Goal: Information Seeking & Learning: Learn about a topic

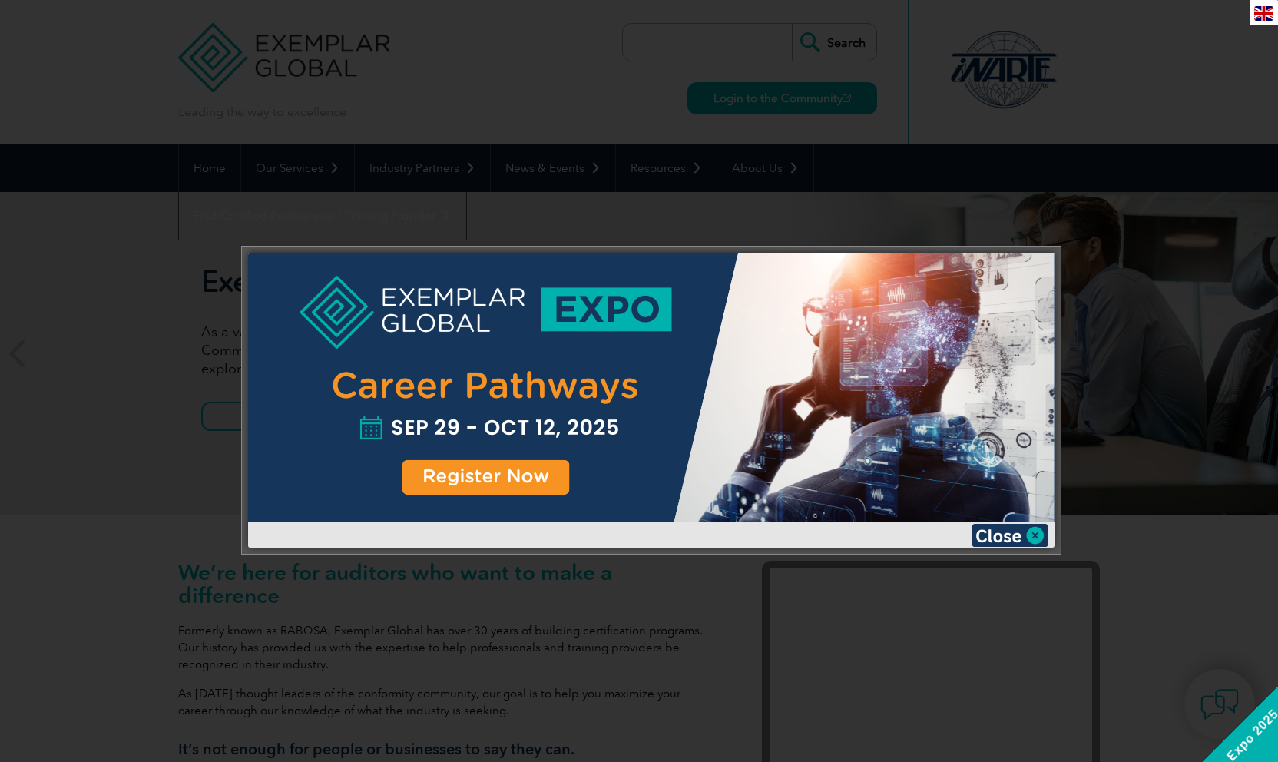
click at [1143, 217] on div at bounding box center [639, 381] width 1278 height 762
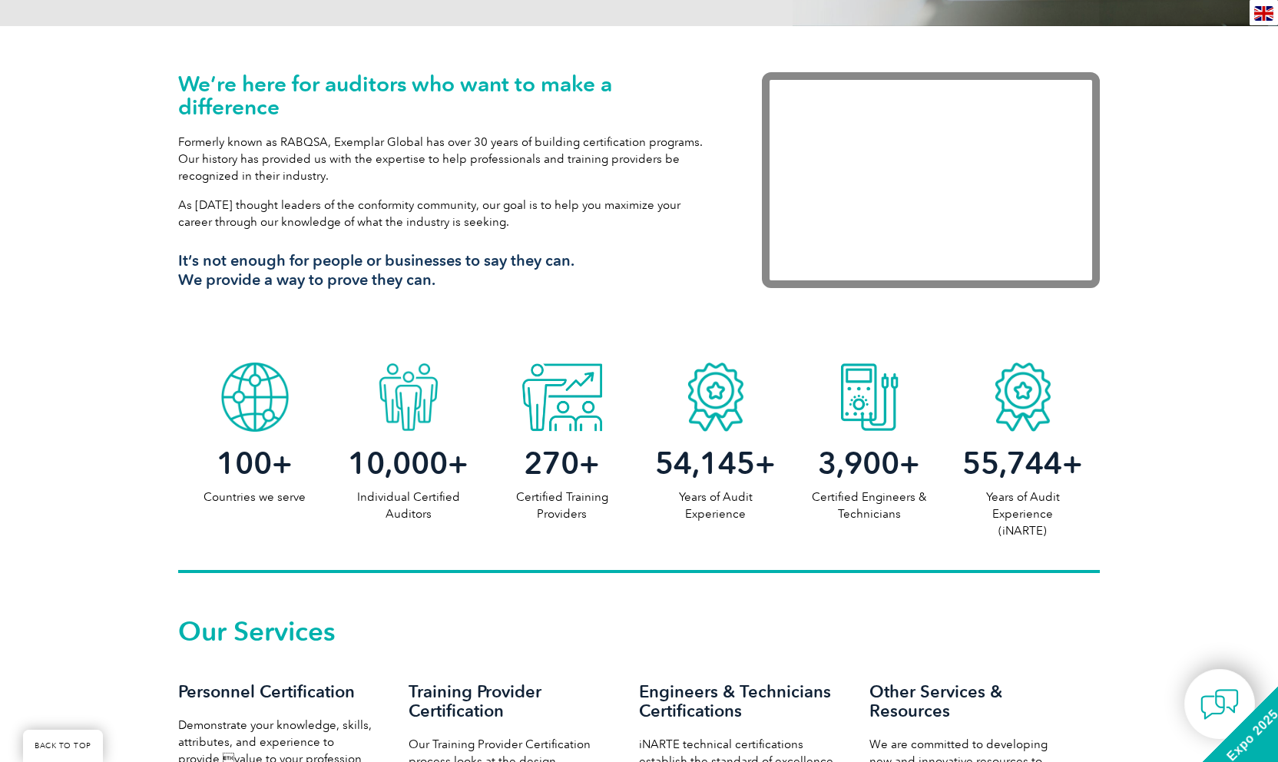
scroll to position [614, 0]
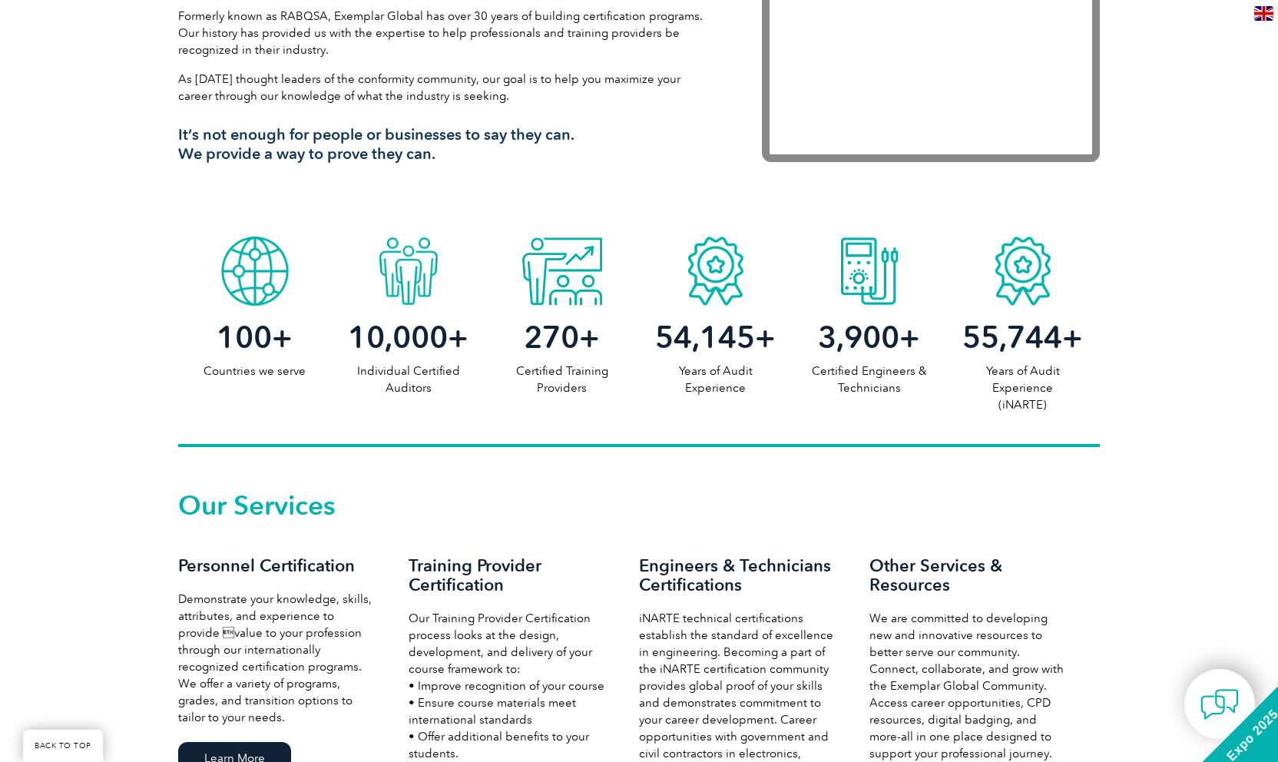
click at [280, 369] on p "Countries we serve" at bounding box center [255, 370] width 154 height 17
click at [402, 368] on p "Individual Certified Auditors" at bounding box center [409, 379] width 154 height 34
click at [556, 366] on p "Certified Training Providers" at bounding box center [562, 379] width 154 height 34
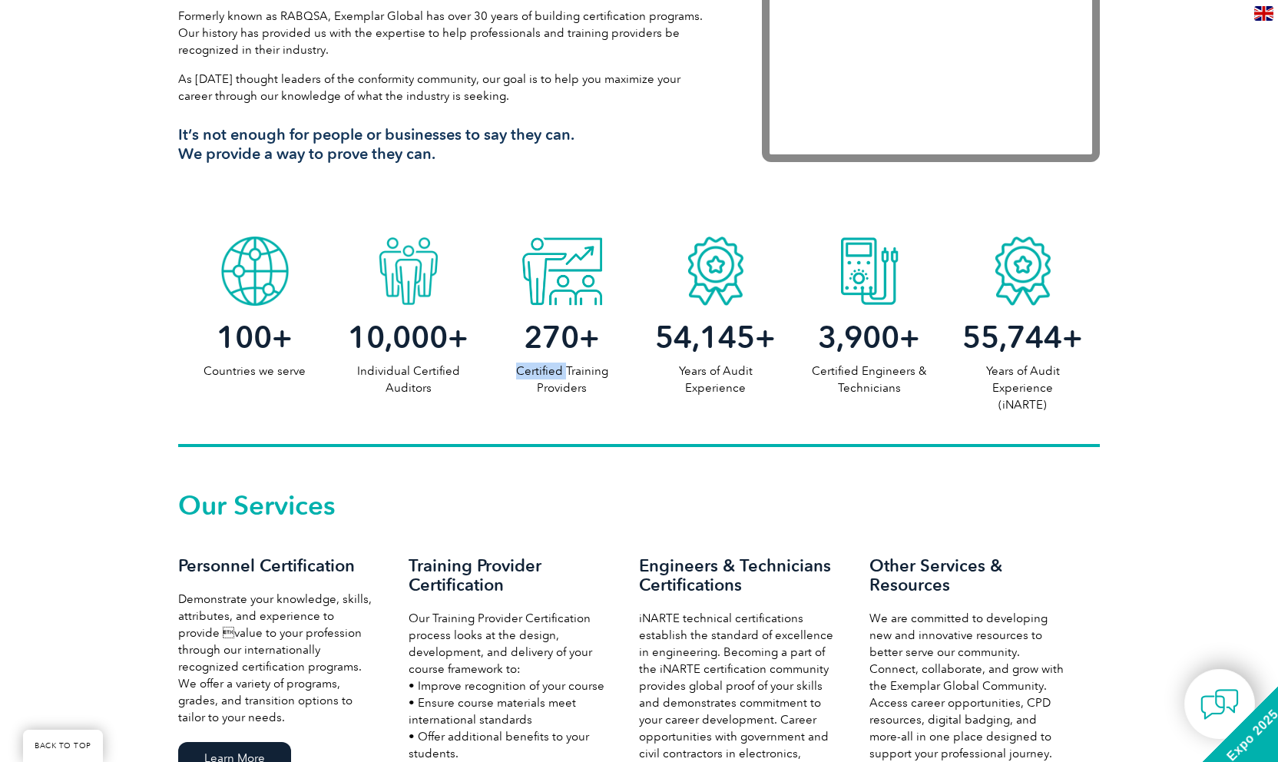
click at [556, 366] on p "Certified Training Providers" at bounding box center [562, 379] width 154 height 34
click at [561, 338] on span "270" at bounding box center [551, 337] width 55 height 37
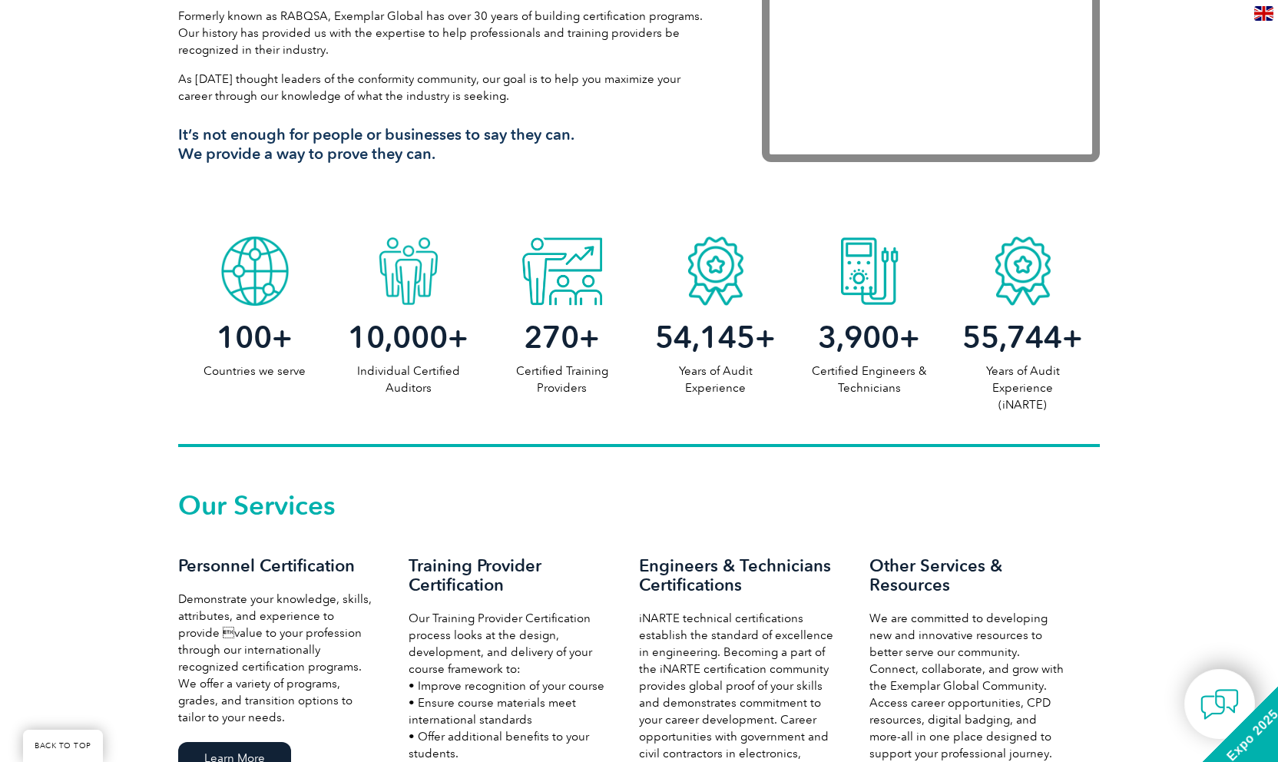
click at [559, 362] on div "270 + Certified Training Providers" at bounding box center [562, 351] width 154 height 91
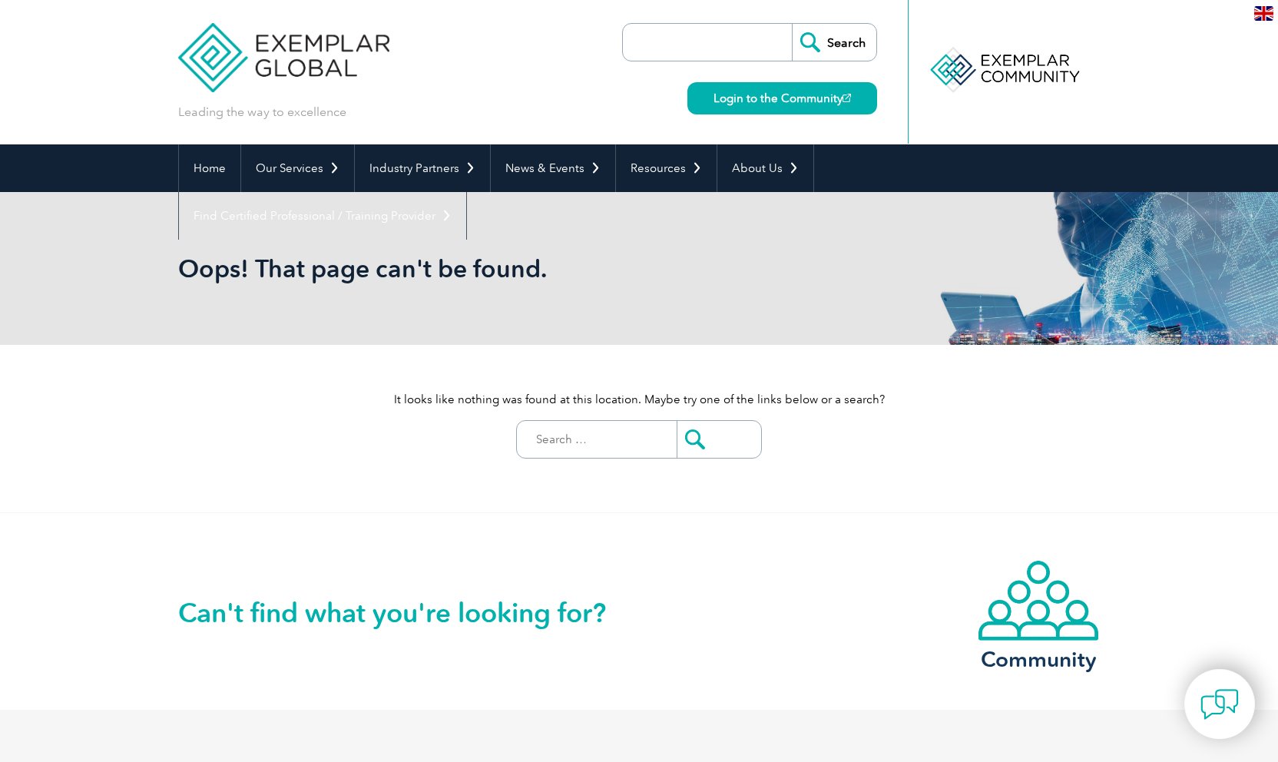
scroll to position [307, 0]
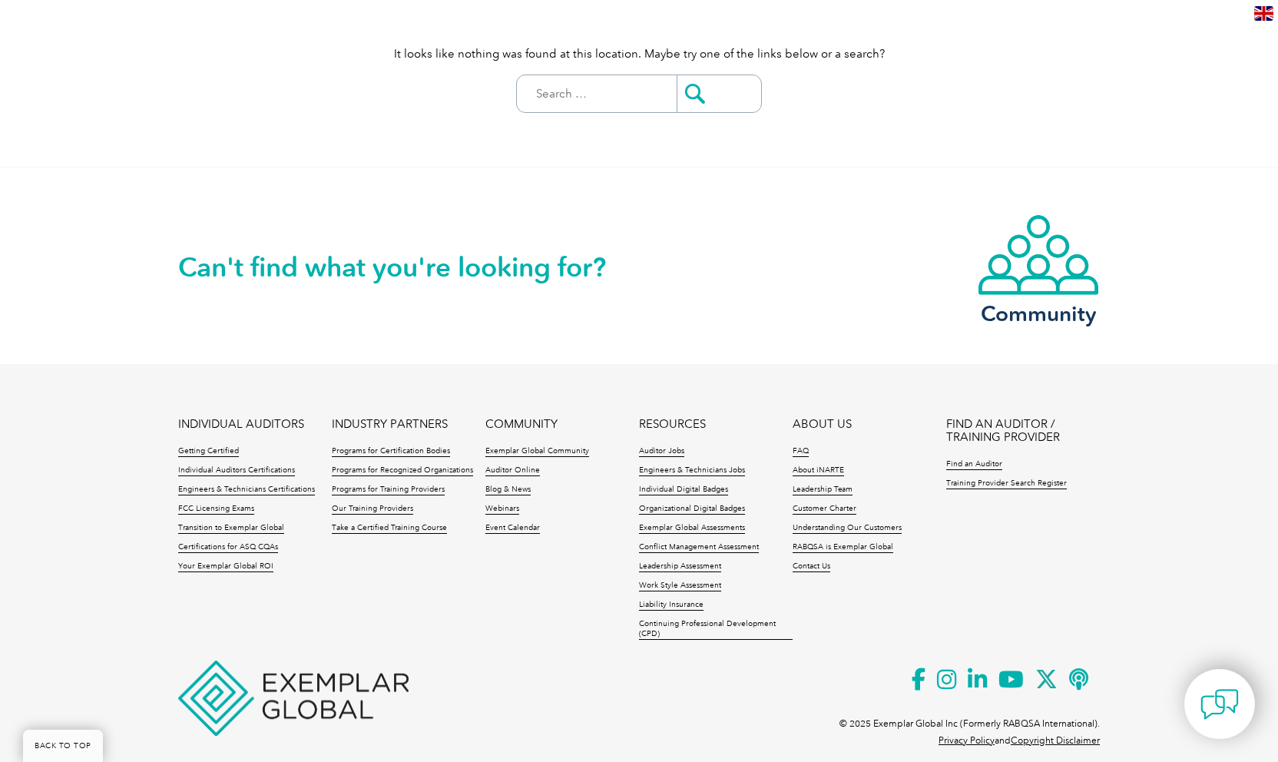
scroll to position [366, 0]
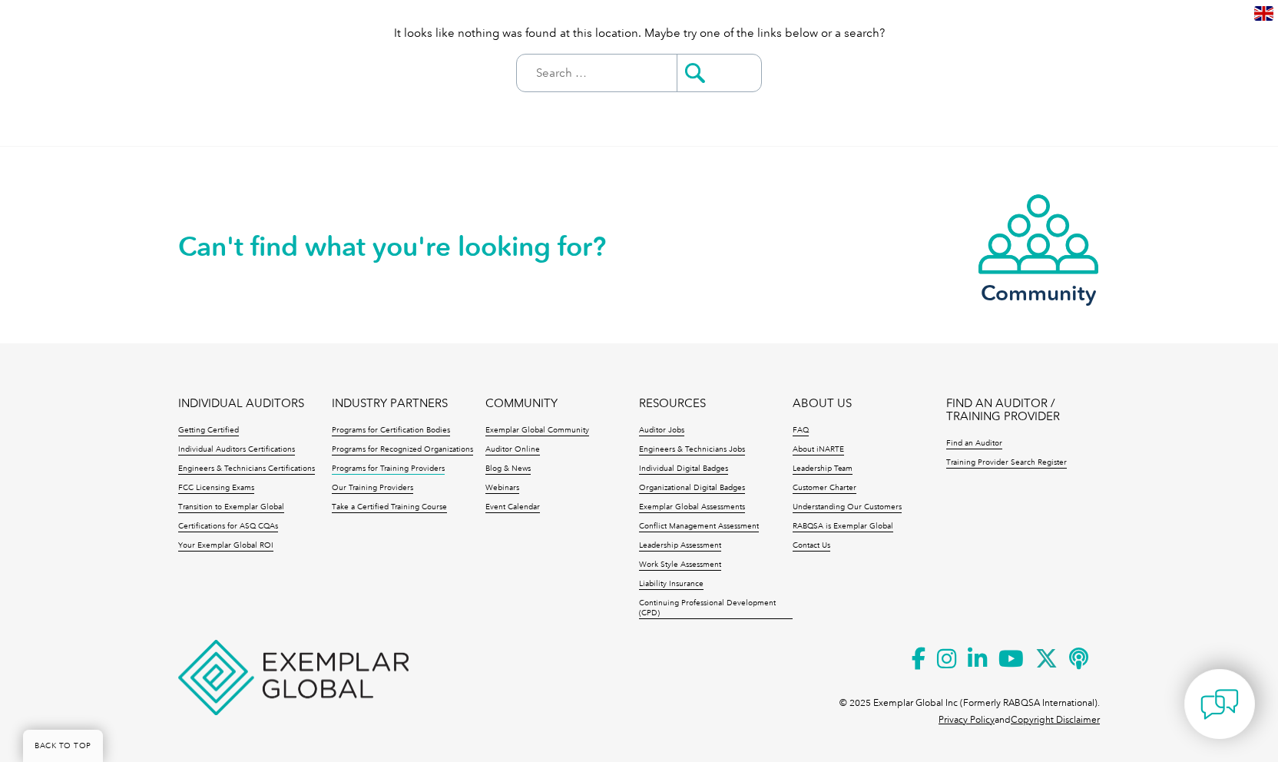
click at [412, 470] on link "Programs for Training Providers" at bounding box center [388, 469] width 113 height 11
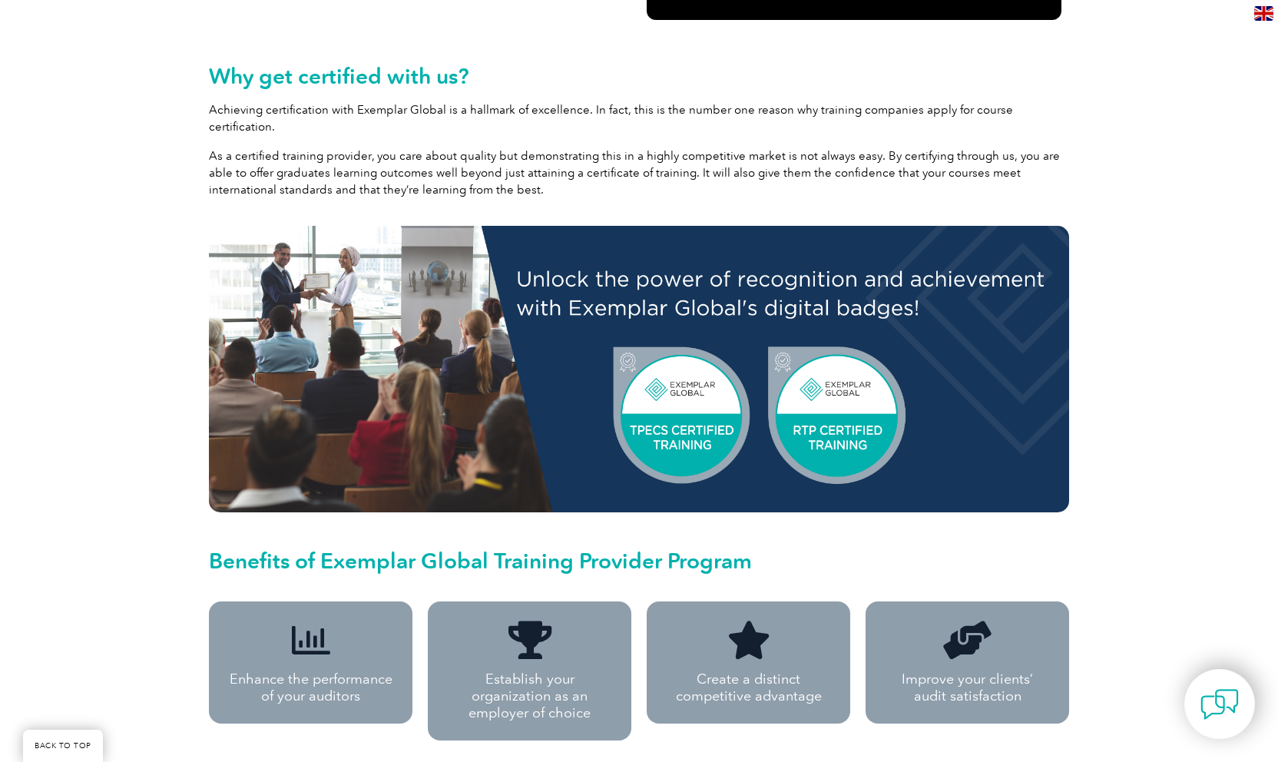
scroll to position [845, 0]
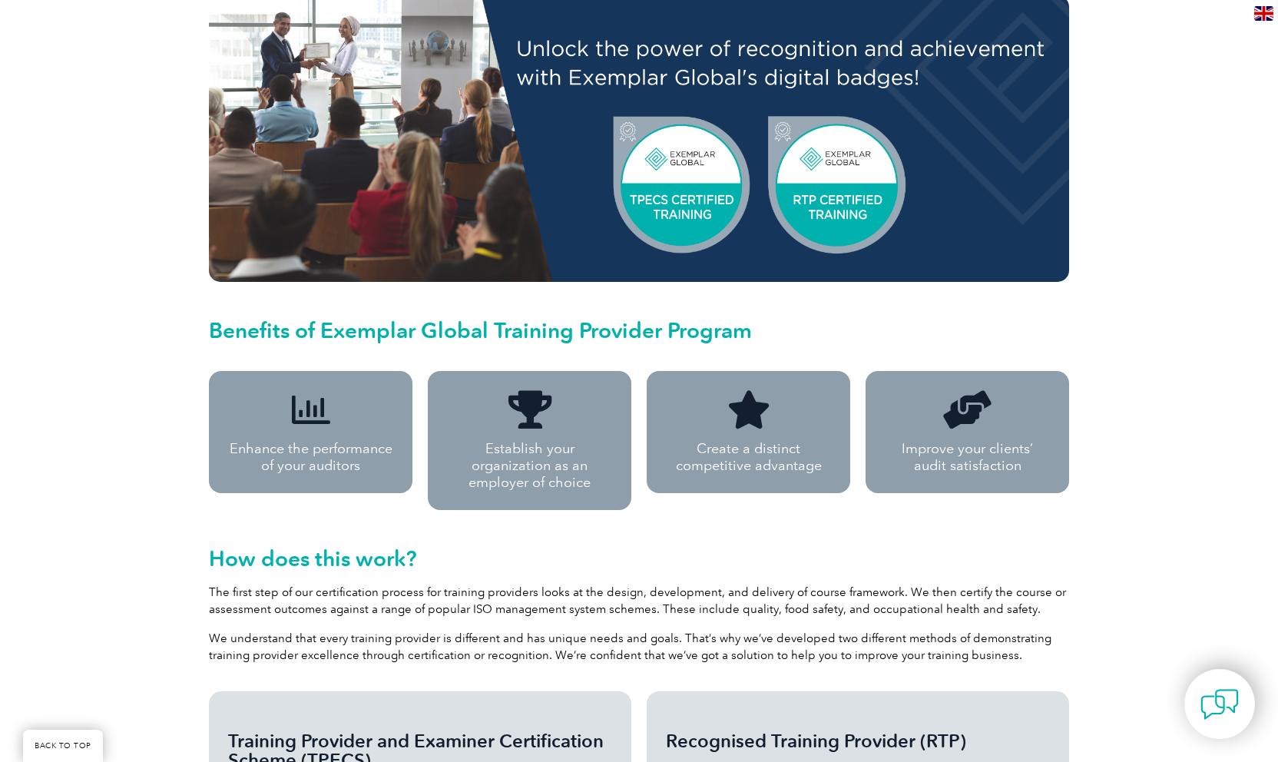
click at [358, 440] on p "Enhance the performance of your auditors" at bounding box center [310, 457] width 165 height 34
click at [562, 440] on p "Establish your organization as an employer of choice" at bounding box center [530, 465] width 170 height 51
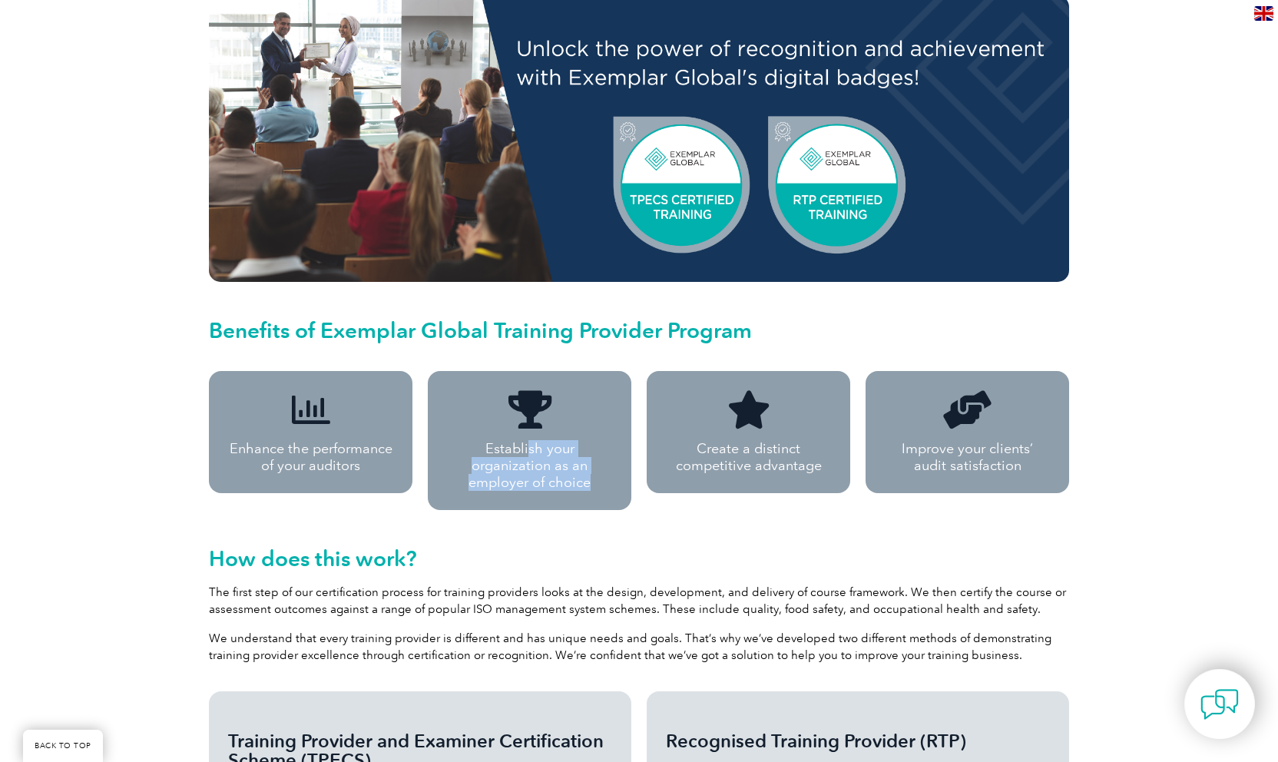
click at [562, 440] on p "Establish your organization as an employer of choice" at bounding box center [530, 465] width 170 height 51
click at [760, 440] on p "Create a distinct competitive advantage" at bounding box center [748, 457] width 165 height 34
click at [963, 440] on p "Improve your clients’ audit satisfaction" at bounding box center [967, 457] width 165 height 34
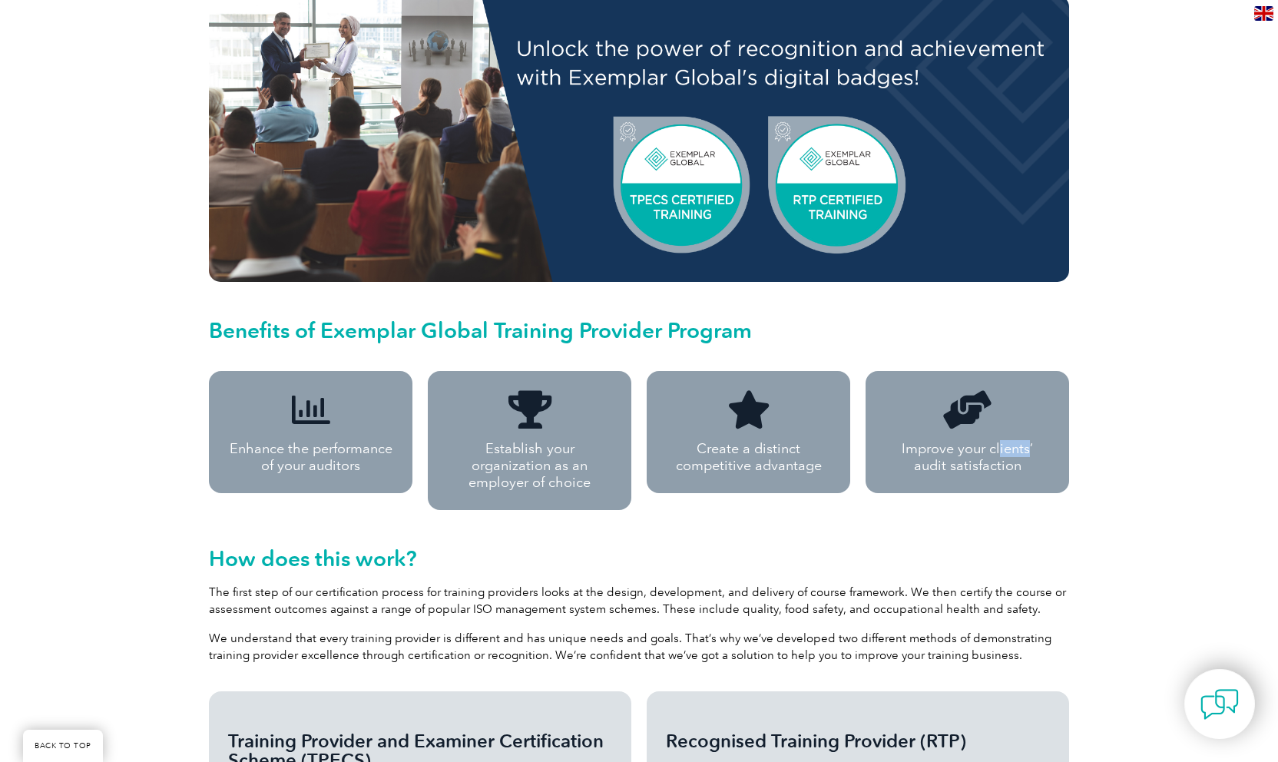
click at [963, 440] on p "Improve your clients’ audit satisfaction" at bounding box center [967, 457] width 165 height 34
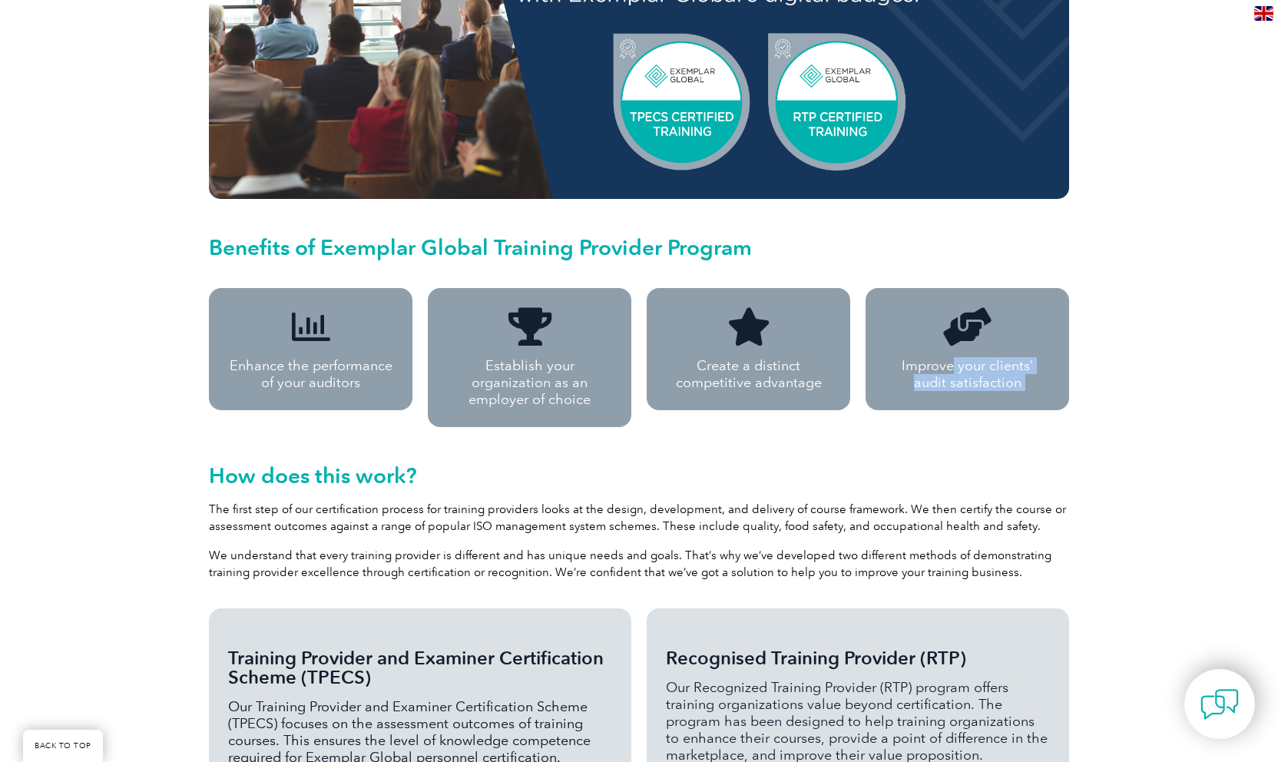
scroll to position [1075, 0]
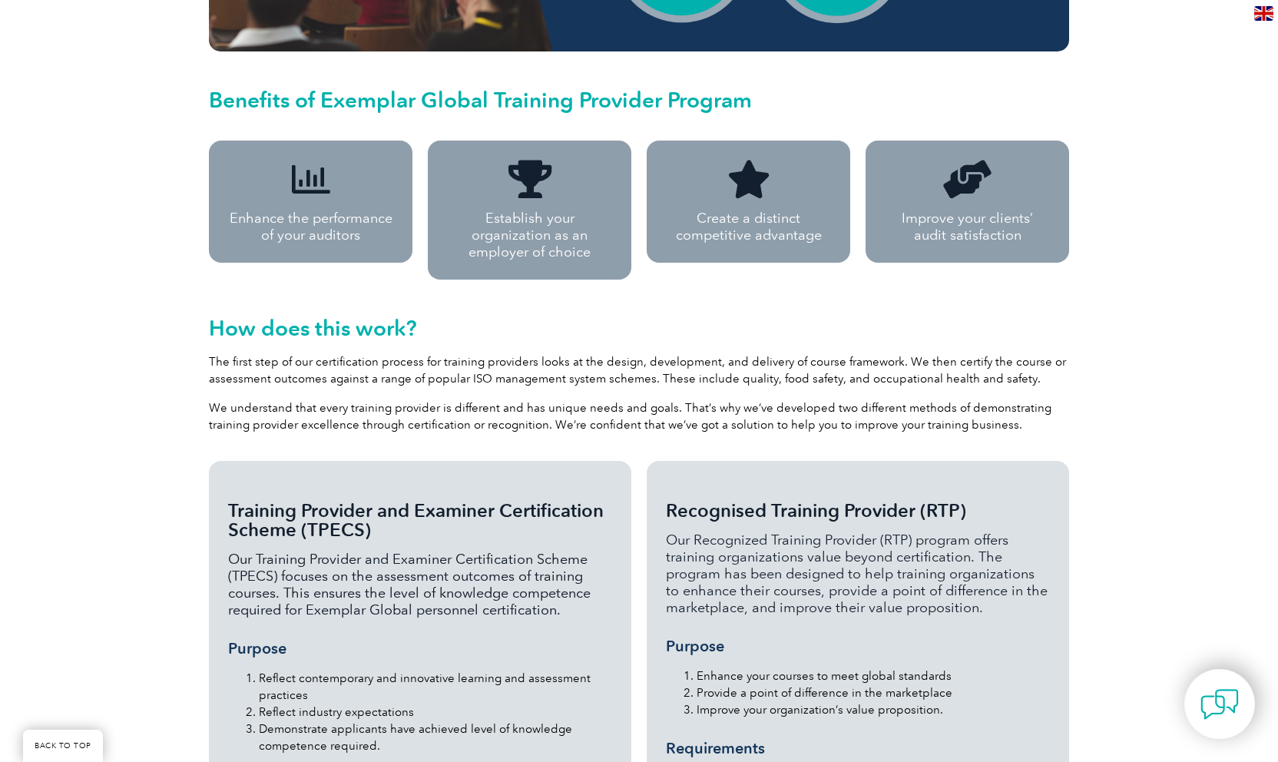
click at [430, 499] on span "Training Provider and Examiner Certification Scheme (TPECS)" at bounding box center [416, 519] width 376 height 41
click at [465, 501] on h3 "Training Provider and Examiner Certification Scheme (TPECS)" at bounding box center [420, 520] width 384 height 38
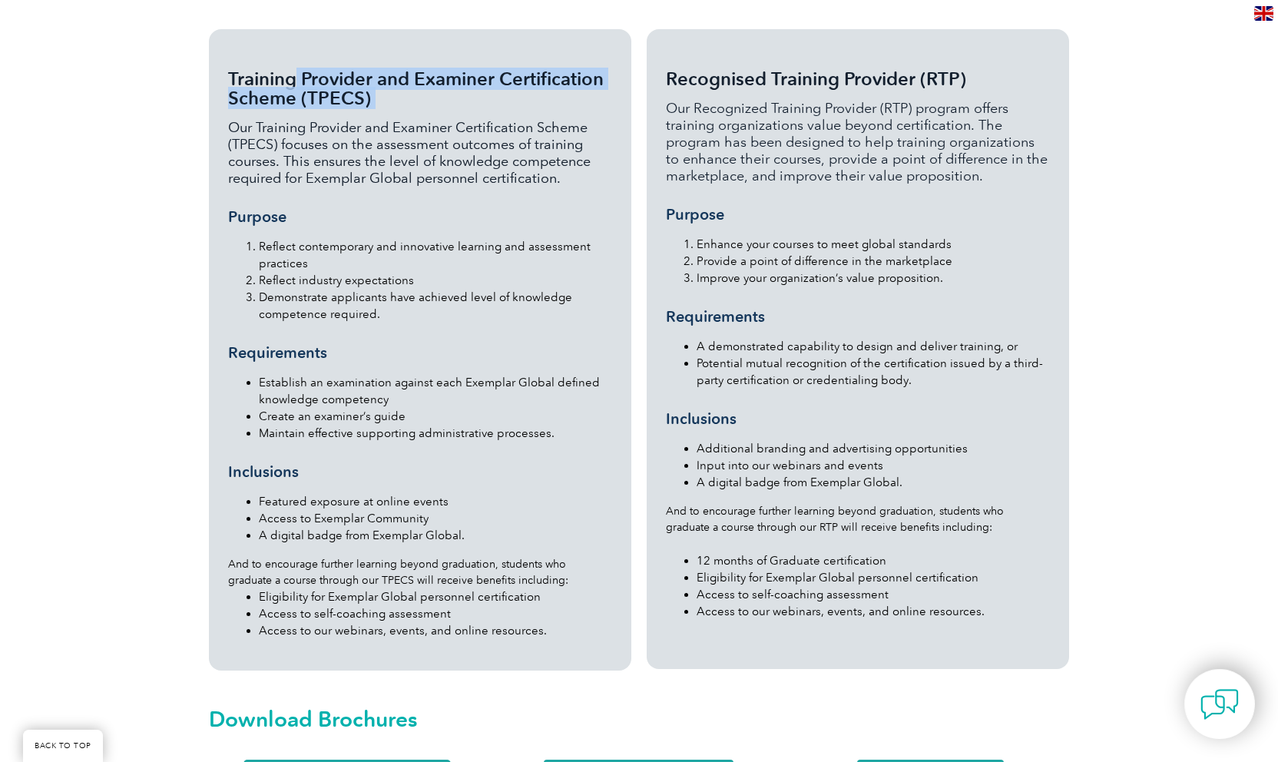
scroll to position [1689, 0]
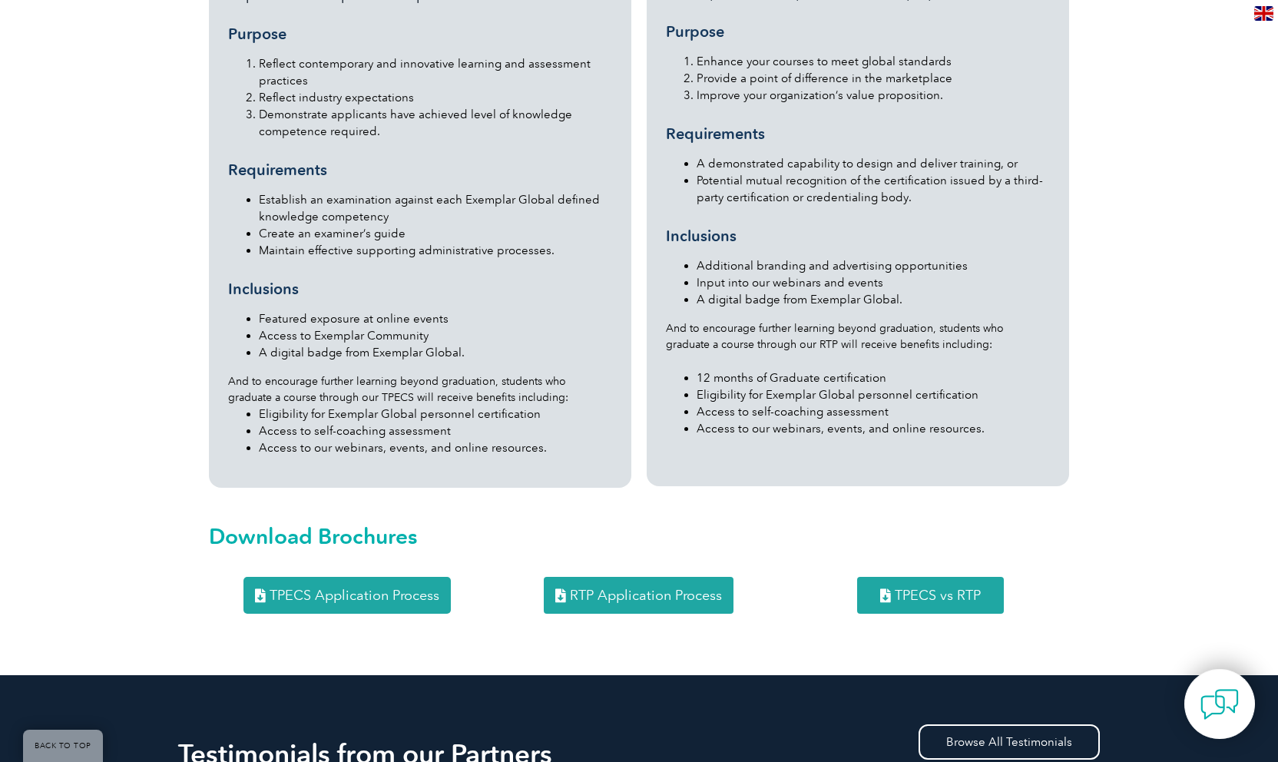
click at [923, 588] on span "TPECS vs RTP" at bounding box center [938, 595] width 86 height 14
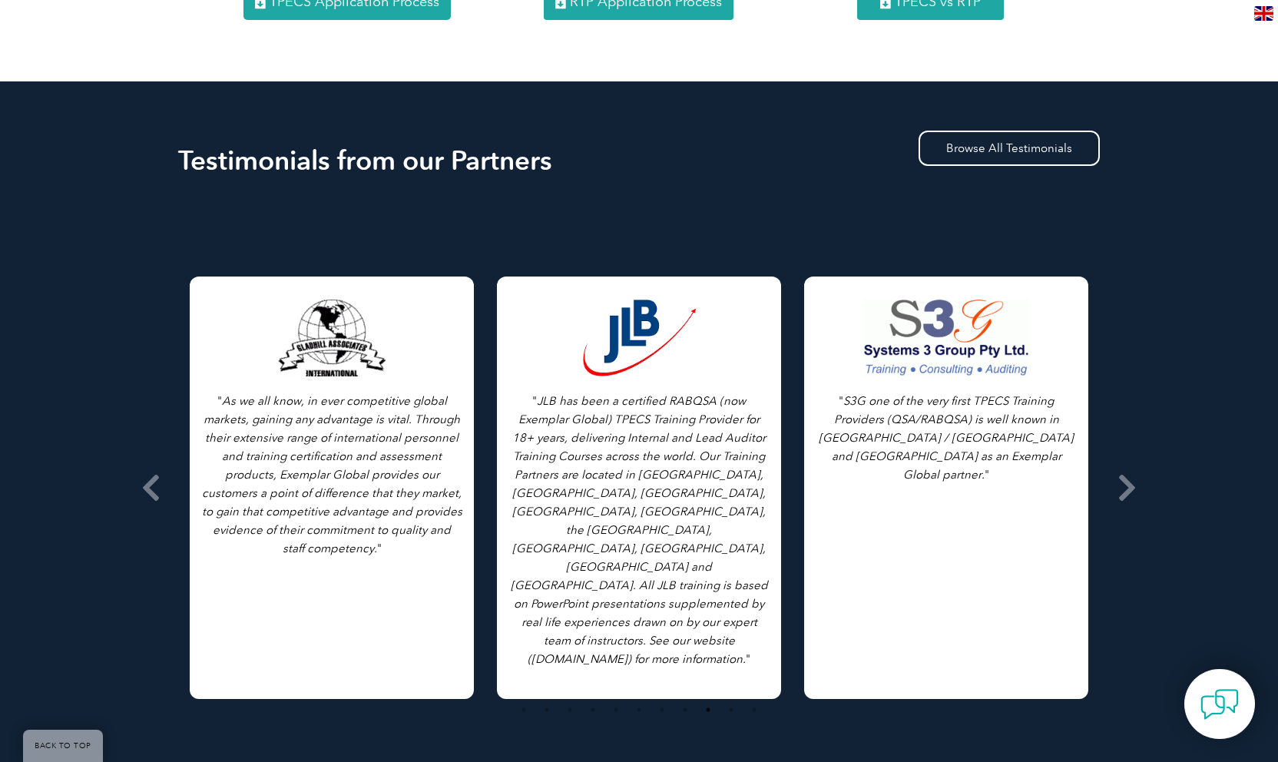
scroll to position [2073, 0]
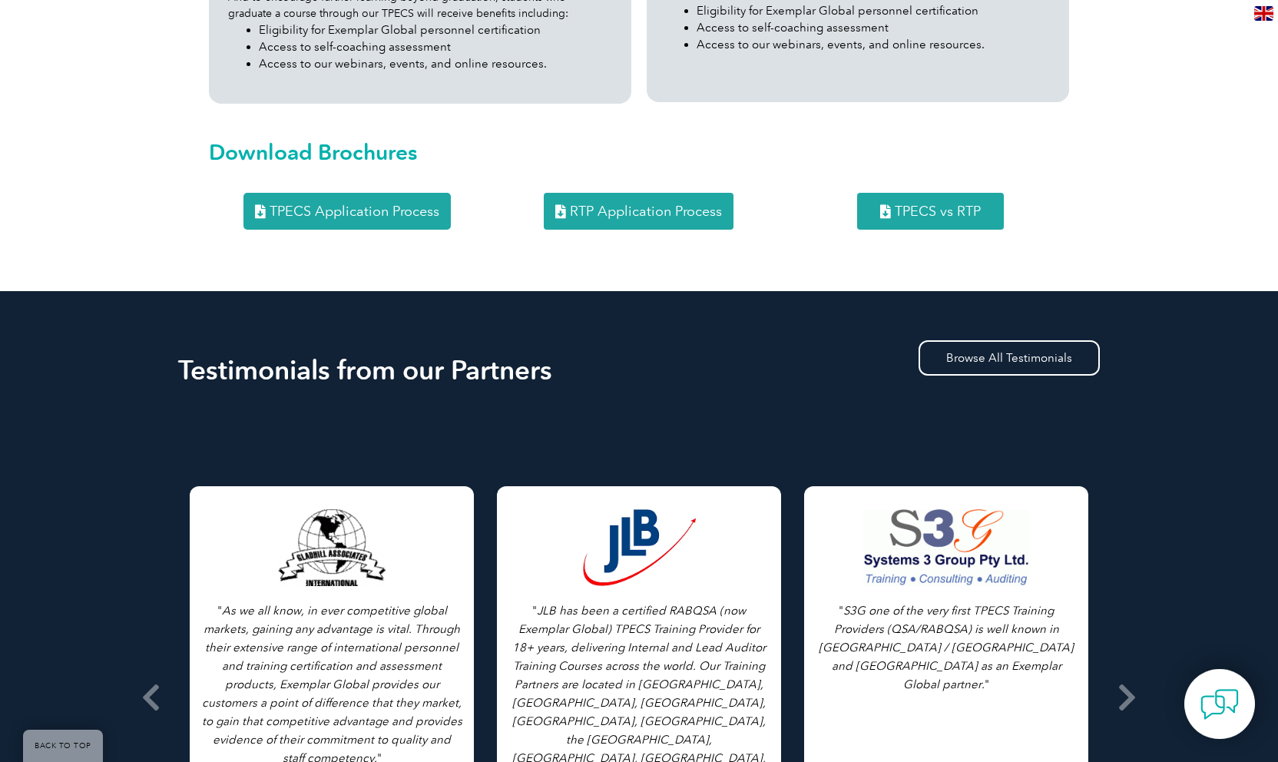
click at [916, 204] on span "TPECS vs RTP" at bounding box center [938, 211] width 86 height 14
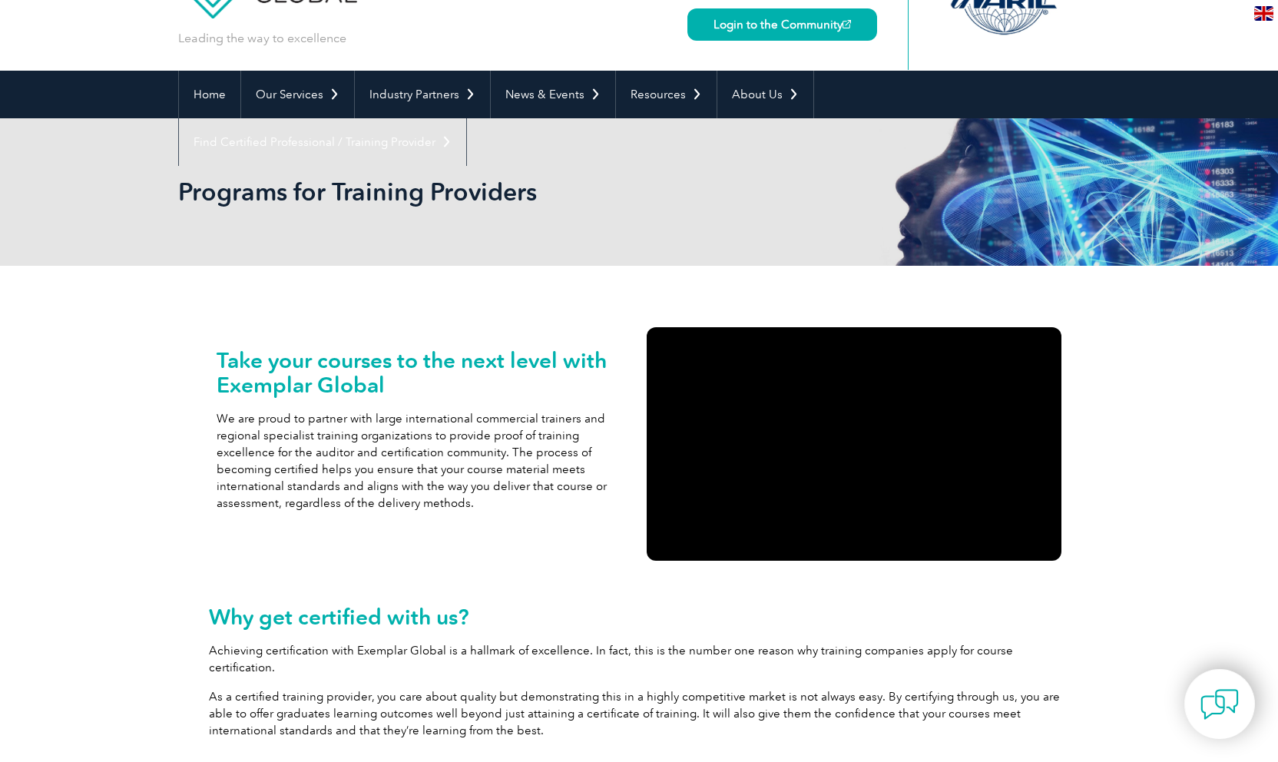
scroll to position [0, 0]
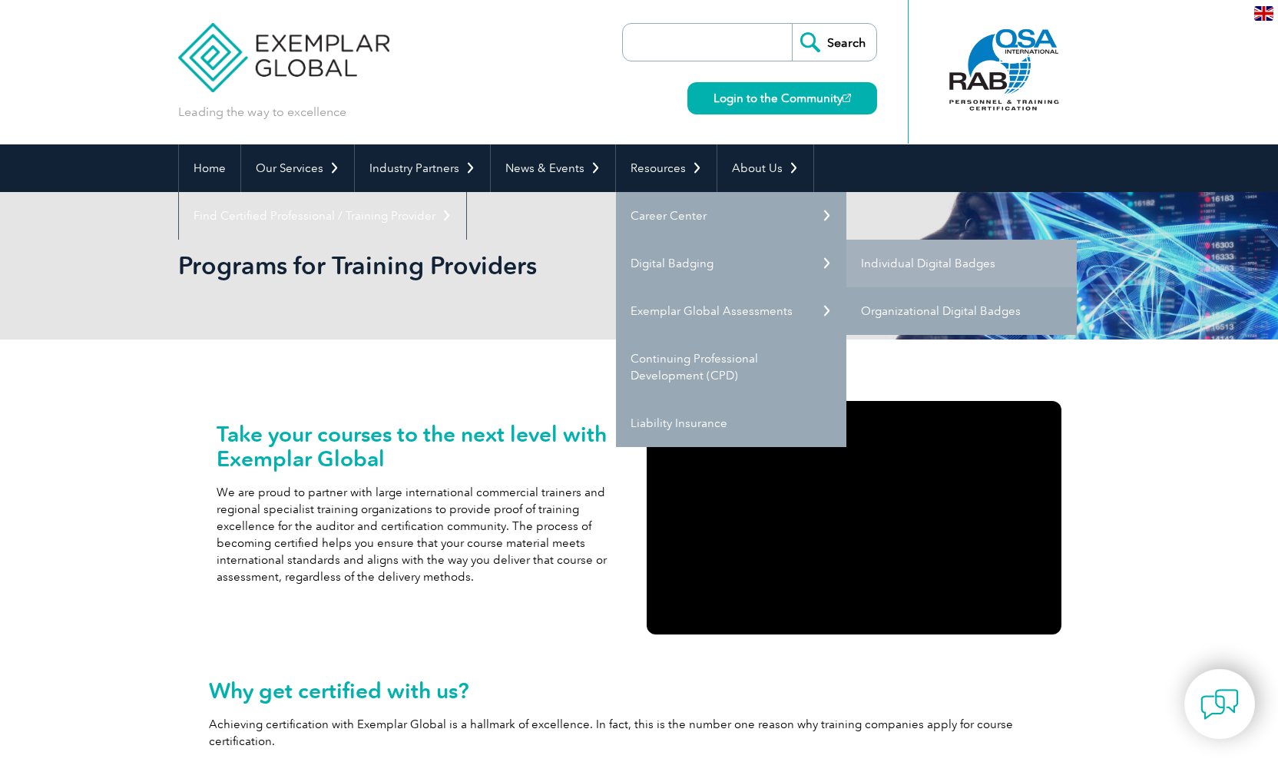
click at [925, 306] on link "Organizational Digital Badges" at bounding box center [961, 311] width 230 height 48
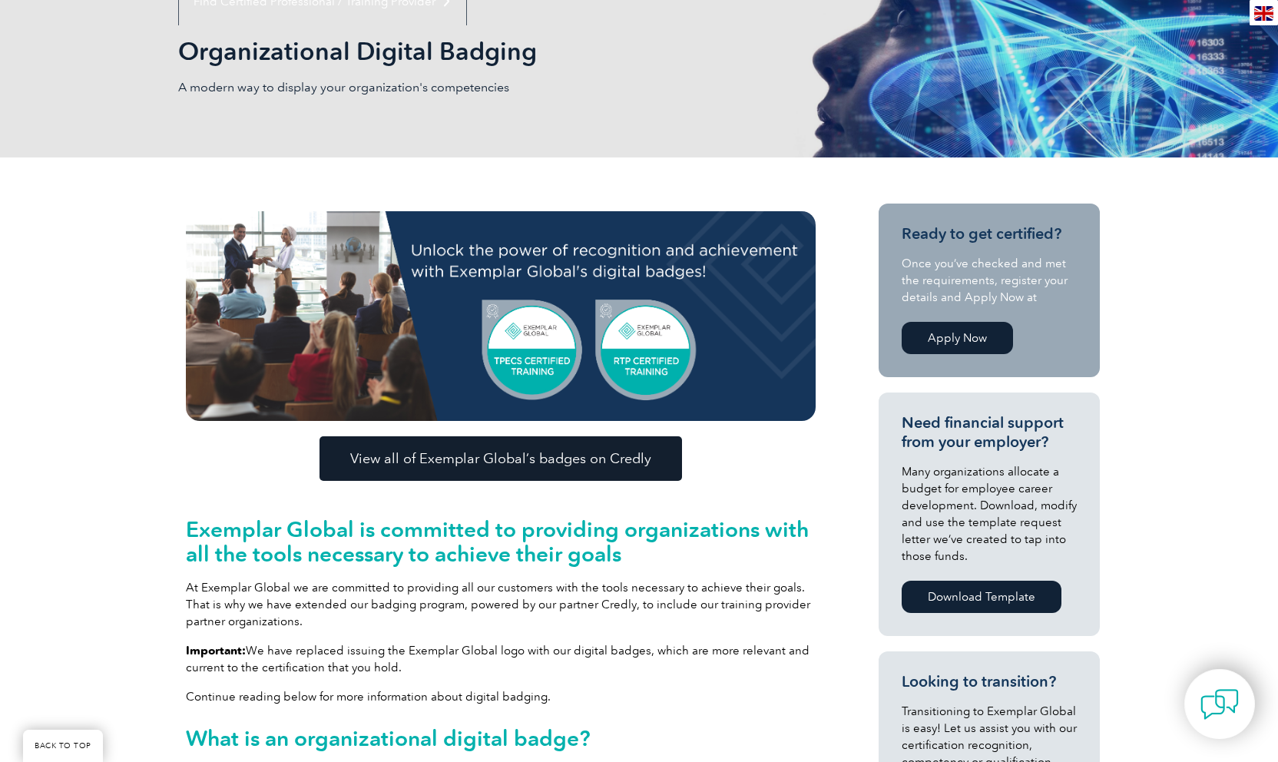
scroll to position [230, 0]
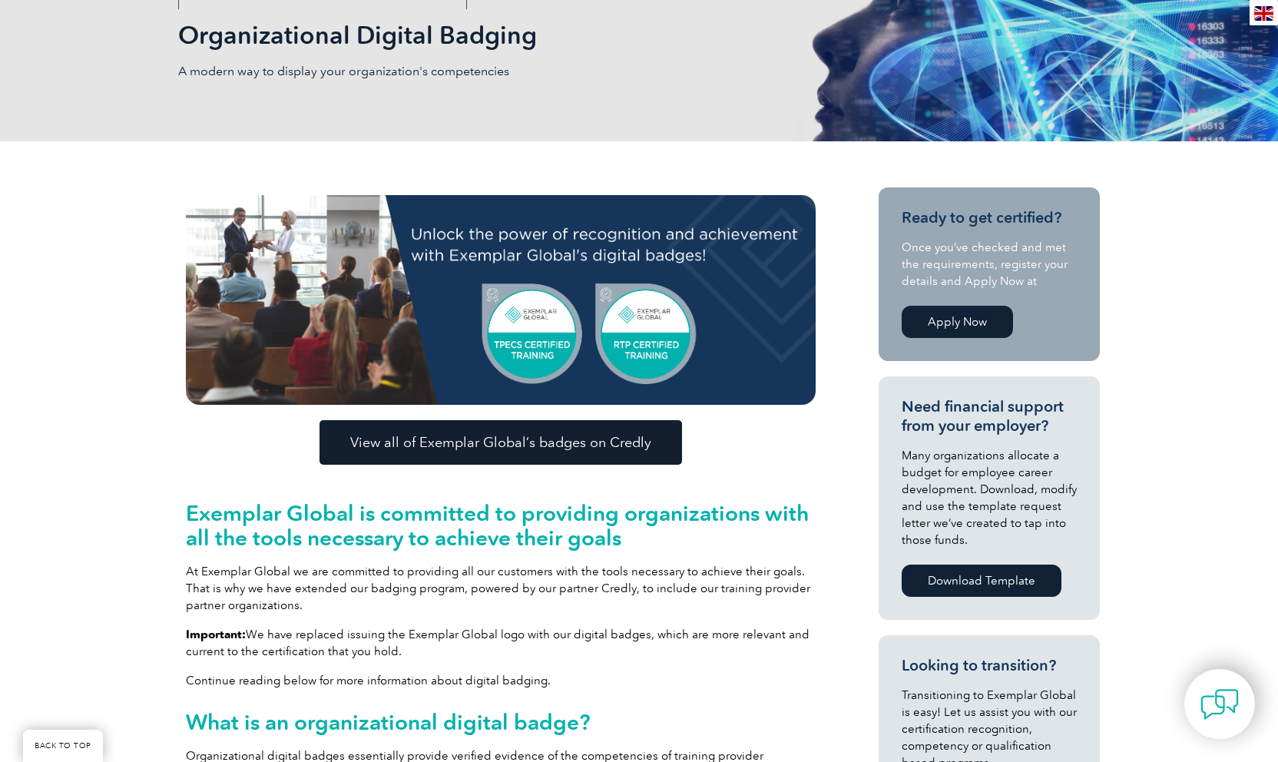
click at [946, 244] on p "Once you’ve checked and met the requirements, register your details and Apply N…" at bounding box center [989, 264] width 175 height 51
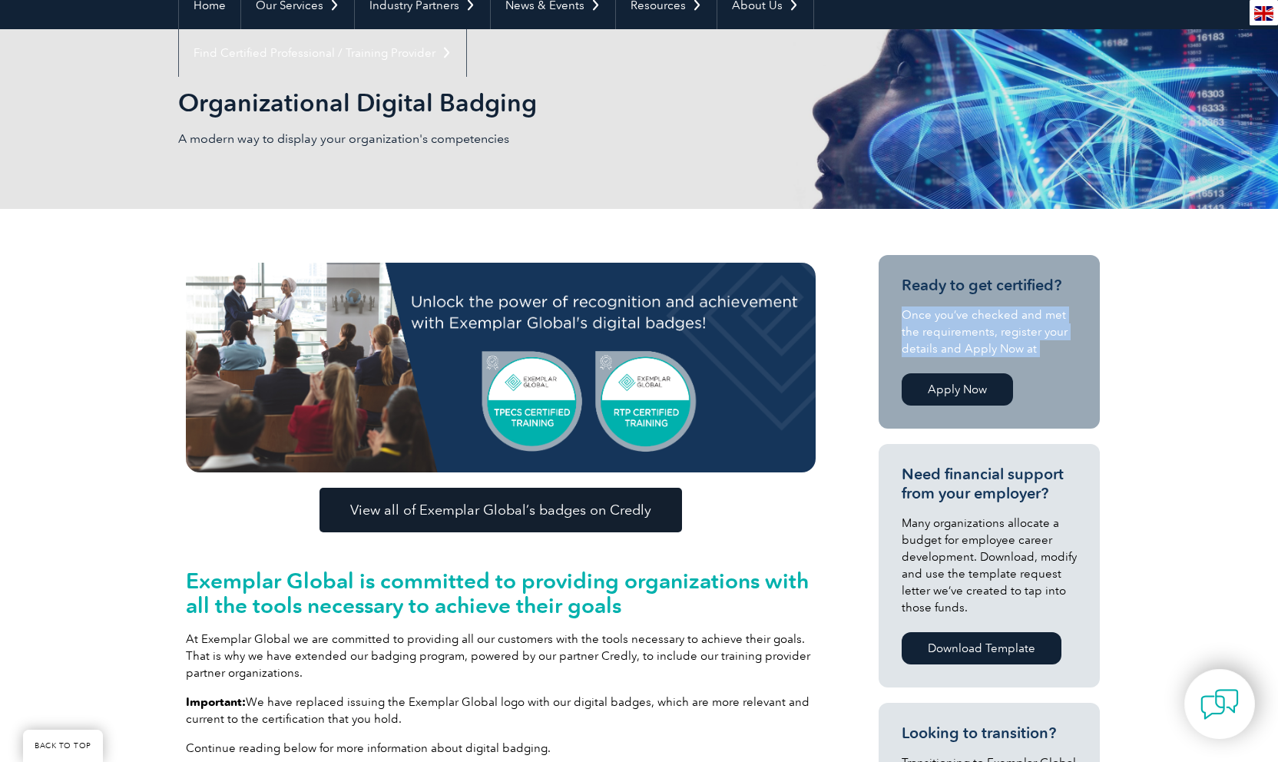
scroll to position [154, 0]
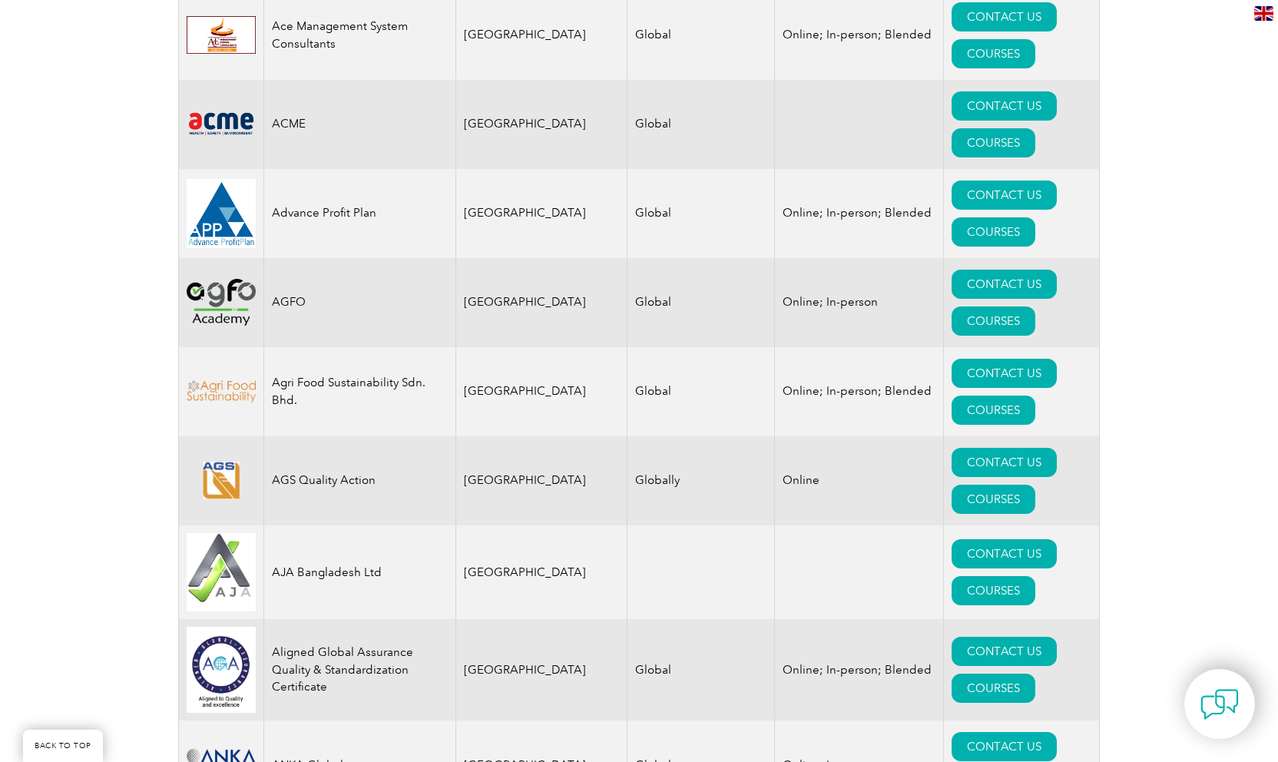
scroll to position [1305, 0]
